Goal: Task Accomplishment & Management: Manage account settings

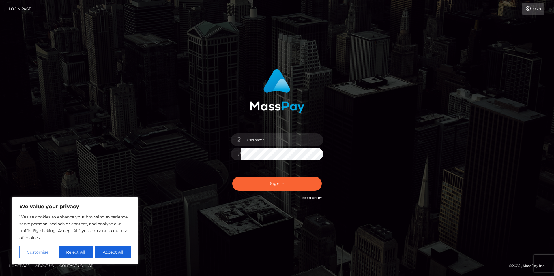
click at [46, 254] on button "Customise" at bounding box center [37, 252] width 37 height 13
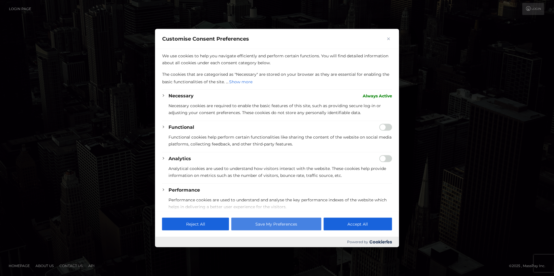
click at [274, 226] on button "Save My Preferences" at bounding box center [276, 224] width 90 height 13
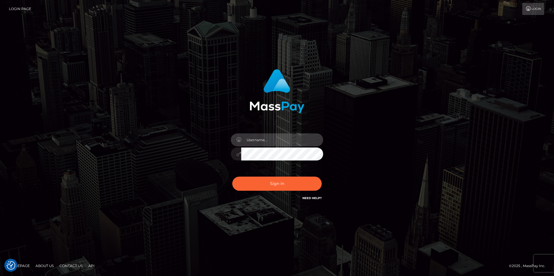
click at [257, 141] on input "text" at bounding box center [282, 140] width 82 height 13
type input "[EMAIL_ADDRESS][DOMAIN_NAME]"
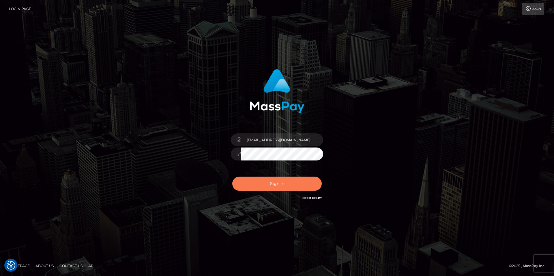
click at [268, 183] on button "Sign in" at bounding box center [276, 184] width 89 height 14
